Goal: Information Seeking & Learning: Learn about a topic

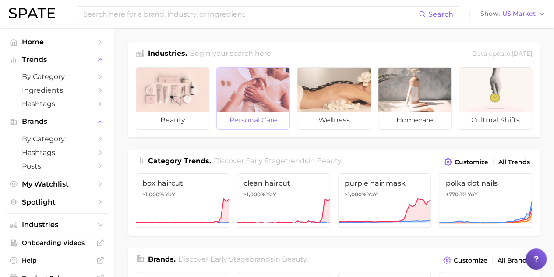
click at [254, 90] on div at bounding box center [253, 89] width 73 height 44
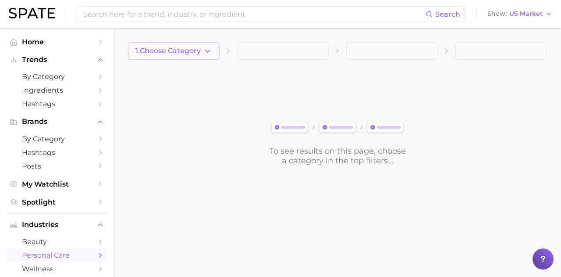
click at [202, 56] on button "1. Choose Category" at bounding box center [174, 51] width 92 height 18
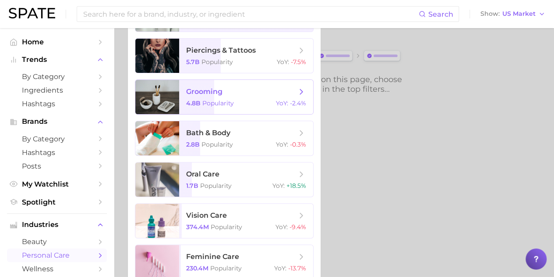
scroll to position [72, 0]
click at [218, 93] on span "grooming" at bounding box center [204, 91] width 36 height 8
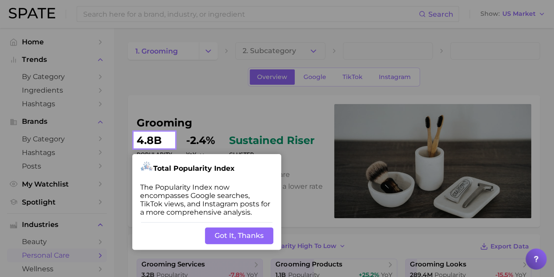
click at [233, 234] on button "Got It, Thanks" at bounding box center [239, 235] width 68 height 17
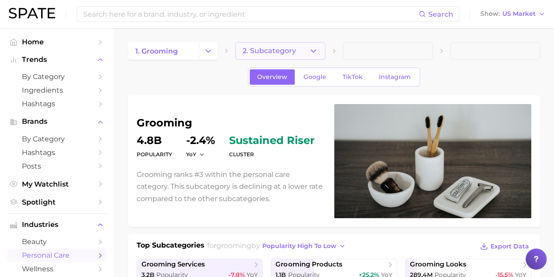
click at [282, 42] on button "2. Subcategory" at bounding box center [280, 51] width 90 height 18
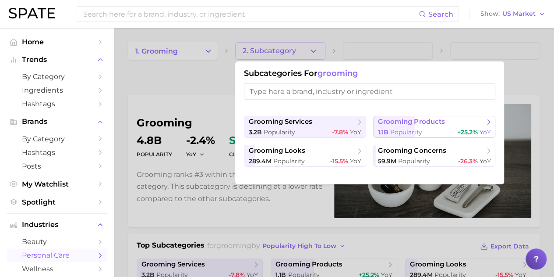
click at [413, 125] on span "grooming products" at bounding box center [411, 121] width 67 height 8
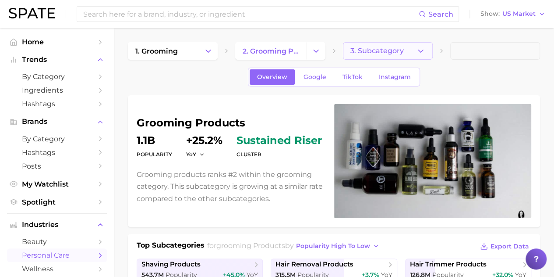
click at [364, 53] on span "3. Subcategory" at bounding box center [377, 51] width 53 height 8
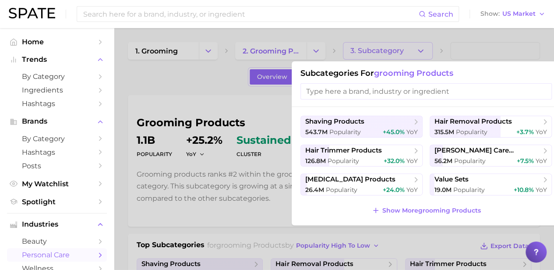
click at [194, 74] on div at bounding box center [277, 135] width 554 height 270
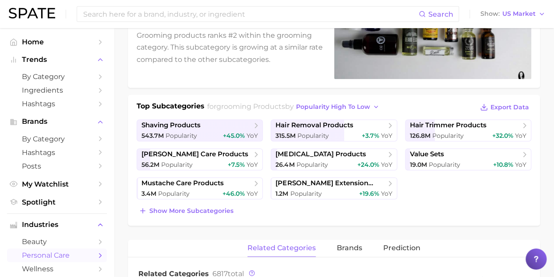
scroll to position [139, 0]
click at [250, 125] on span "shaving products" at bounding box center [197, 125] width 110 height 9
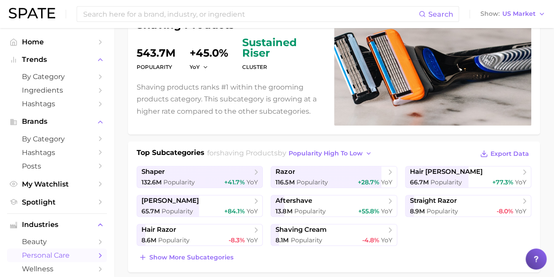
scroll to position [102, 0]
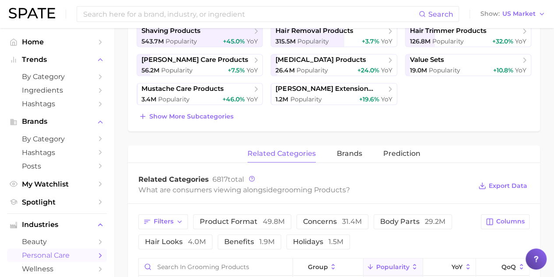
scroll to position [239, 0]
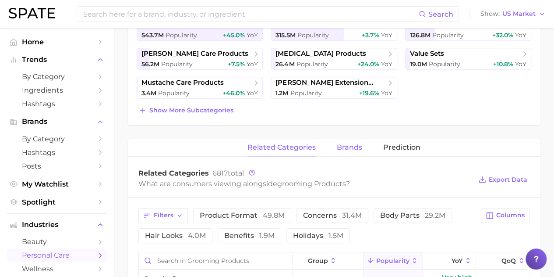
click at [345, 146] on span "brands" at bounding box center [349, 147] width 25 height 8
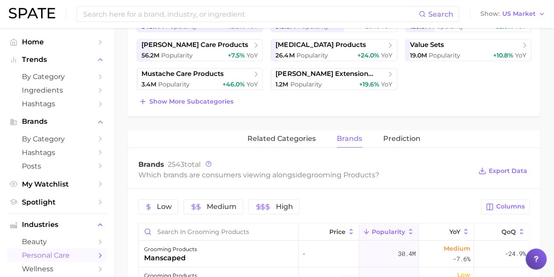
scroll to position [248, 0]
click at [394, 135] on span "Prediction" at bounding box center [401, 139] width 37 height 8
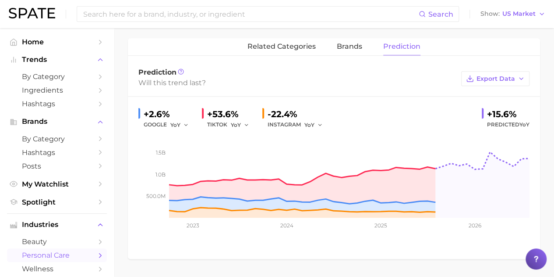
scroll to position [281, 0]
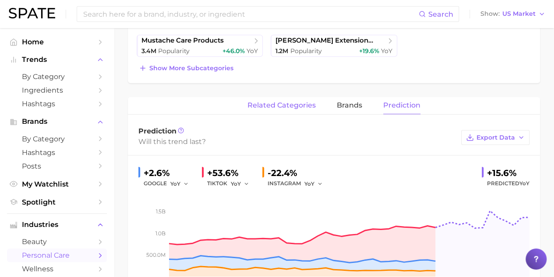
click at [280, 103] on span "related categories" at bounding box center [282, 105] width 68 height 8
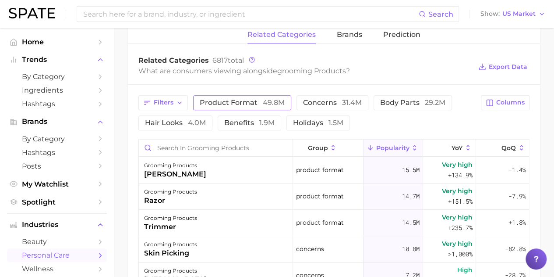
scroll to position [354, 0]
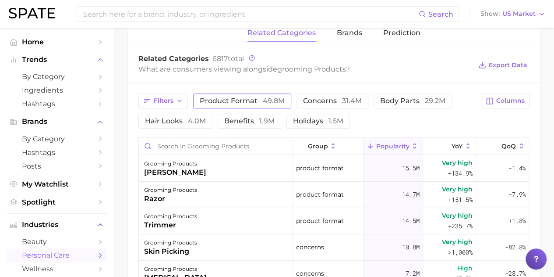
click at [241, 97] on span "product format 49.8m" at bounding box center [242, 100] width 85 height 7
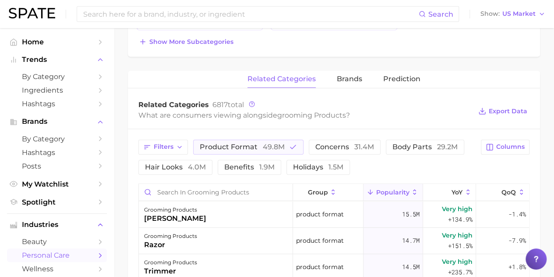
scroll to position [303, 0]
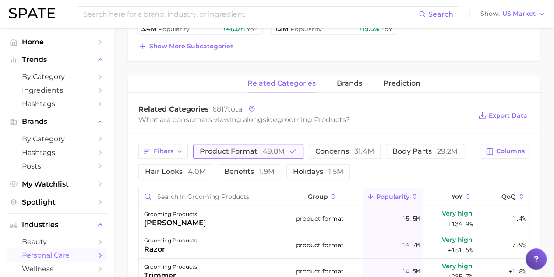
click at [279, 147] on span "49.8m" at bounding box center [274, 151] width 22 height 8
click at [330, 149] on span "concerns 31.4m" at bounding box center [332, 151] width 59 height 7
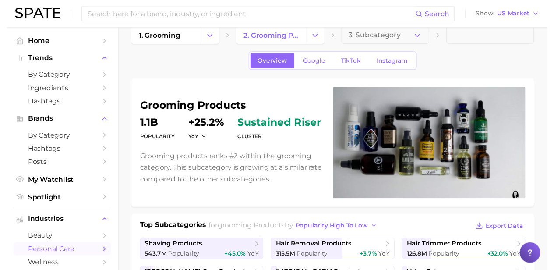
scroll to position [0, 0]
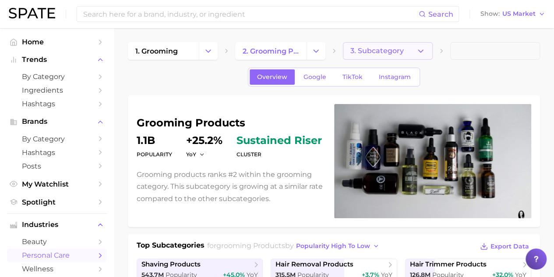
click at [365, 52] on span "3. Subcategory" at bounding box center [377, 51] width 53 height 8
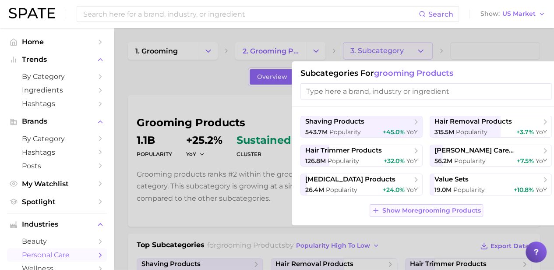
click at [390, 207] on span "Show More grooming products" at bounding box center [432, 210] width 99 height 7
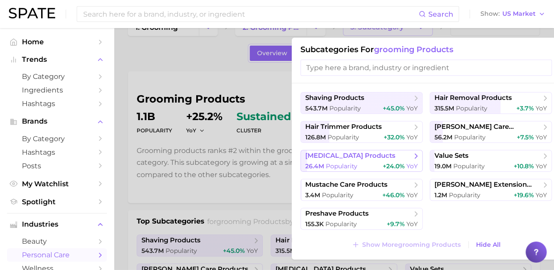
scroll to position [28, 0]
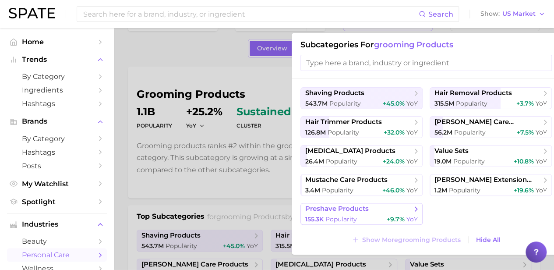
click at [323, 213] on button "preshave products 155.3k Popularity +9.7% YoY" at bounding box center [362, 214] width 122 height 22
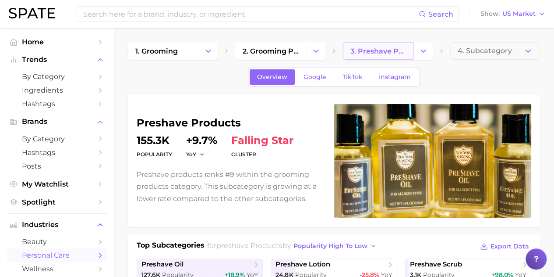
click at [405, 47] on span "3. preshave products" at bounding box center [379, 51] width 56 height 8
click at [422, 47] on icon "Change Category" at bounding box center [423, 50] width 9 height 9
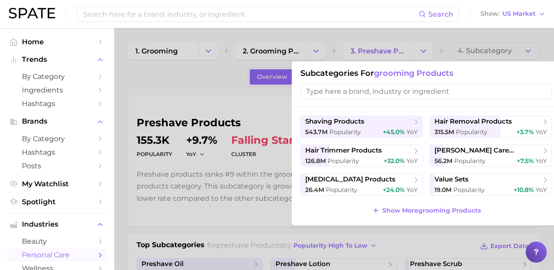
click at [201, 45] on div at bounding box center [277, 135] width 554 height 270
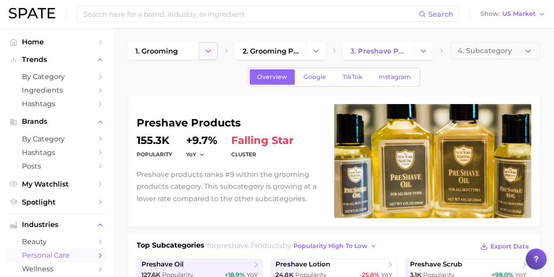
click at [204, 48] on icon "Change Category" at bounding box center [208, 50] width 9 height 9
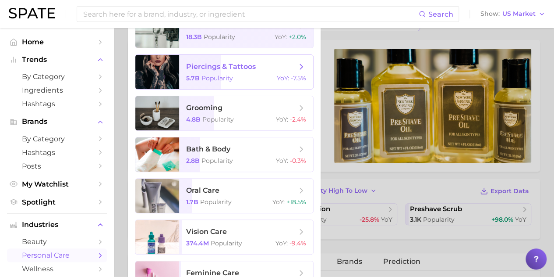
scroll to position [67, 0]
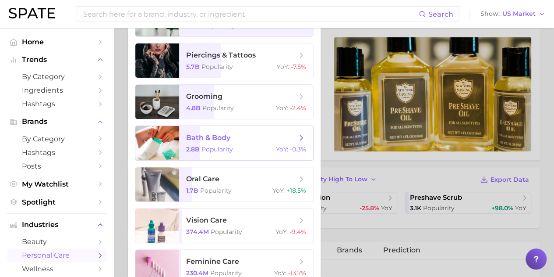
click at [205, 156] on span "bath & body 2.8b Popularity YoY : -0.3%" at bounding box center [246, 143] width 134 height 34
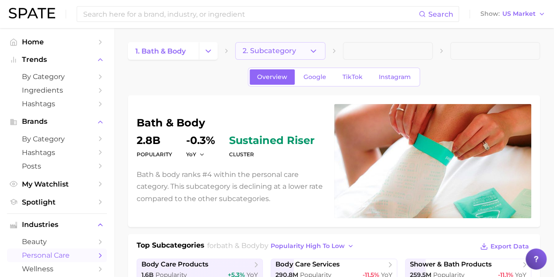
click at [316, 48] on icon "button" at bounding box center [313, 50] width 9 height 9
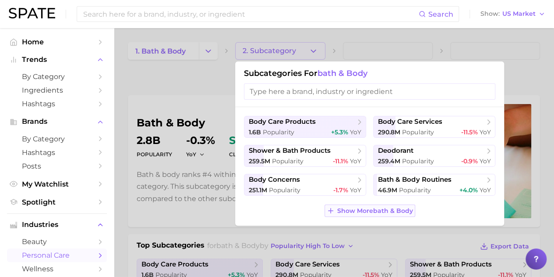
click at [338, 209] on span "Show More bath & body" at bounding box center [375, 210] width 76 height 7
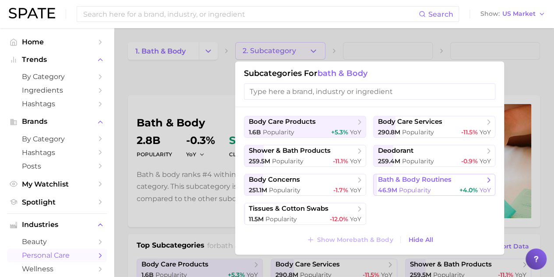
click at [421, 189] on span "Popularity" at bounding box center [415, 190] width 32 height 8
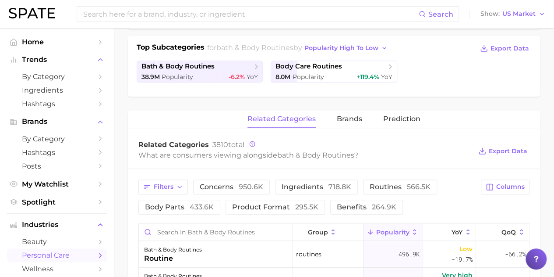
scroll to position [199, 0]
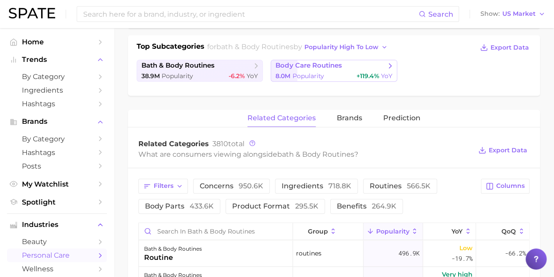
click at [316, 73] on span "Popularity" at bounding box center [308, 76] width 32 height 8
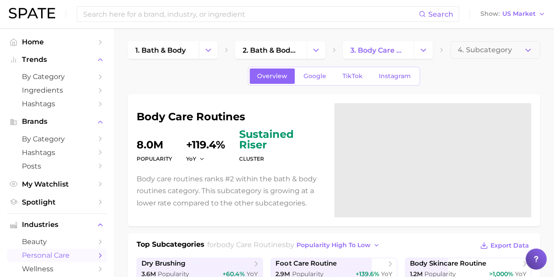
scroll to position [0, 0]
click at [507, 105] on div at bounding box center [433, 160] width 198 height 114
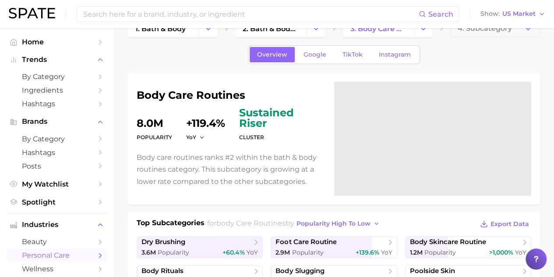
scroll to position [23, 0]
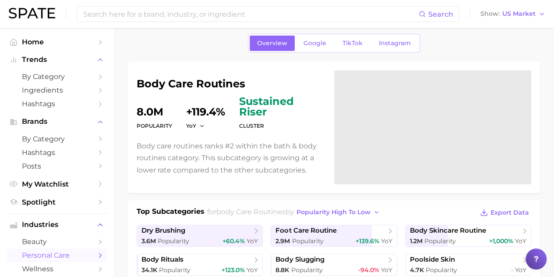
scroll to position [34, 0]
click at [408, 141] on div at bounding box center [433, 127] width 198 height 114
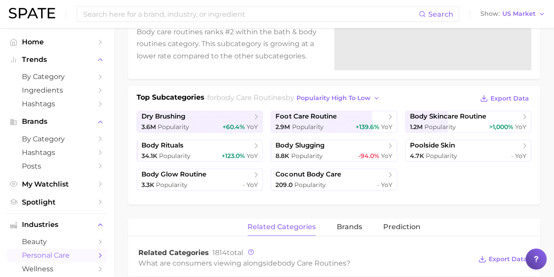
scroll to position [149, 0]
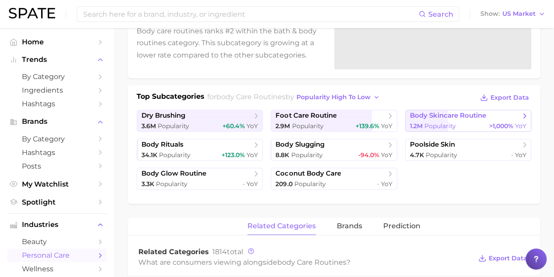
click at [471, 124] on div "1.2m Popularity >1,000% YoY" at bounding box center [468, 126] width 117 height 8
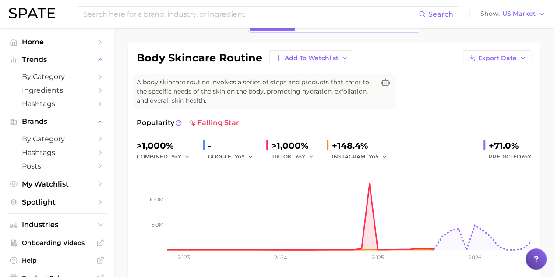
scroll to position [49, 0]
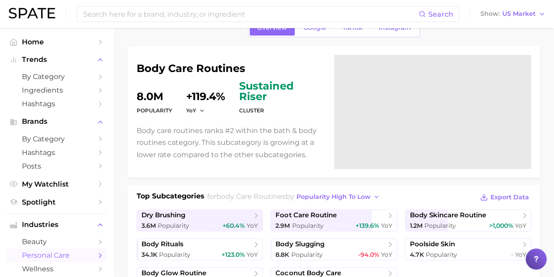
scroll to position [149, 0]
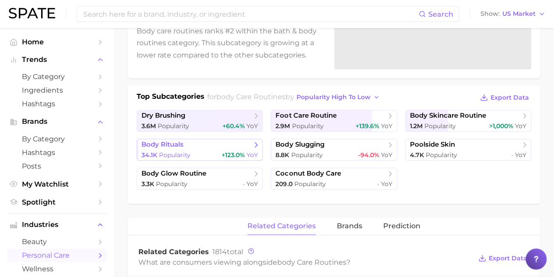
click at [203, 145] on span "body rituals" at bounding box center [197, 144] width 110 height 9
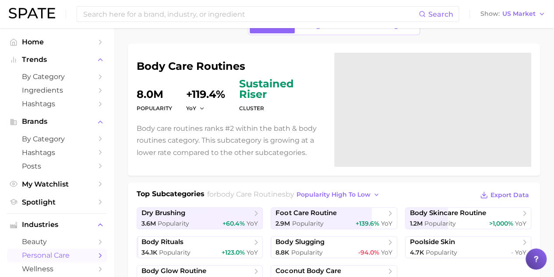
scroll to position [149, 0]
